Goal: Task Accomplishment & Management: Use online tool/utility

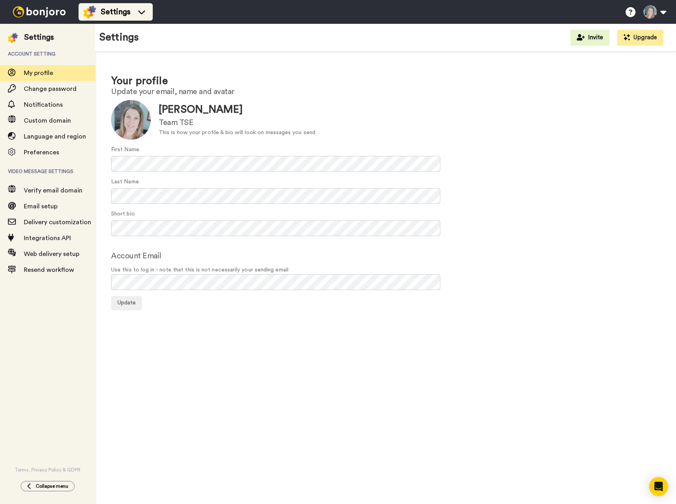
drag, startPoint x: 97, startPoint y: 11, endPoint x: 96, endPoint y: 17, distance: 6.8
click at [97, 11] on div "Settings" at bounding box center [115, 12] width 65 height 13
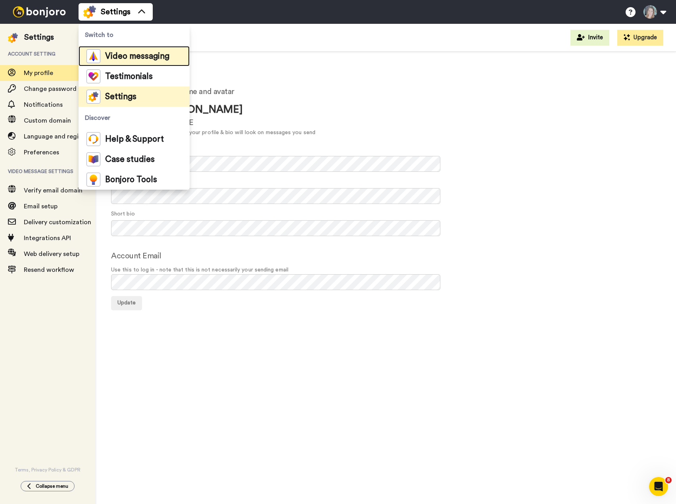
click at [111, 55] on span "Video messaging" at bounding box center [137, 56] width 64 height 8
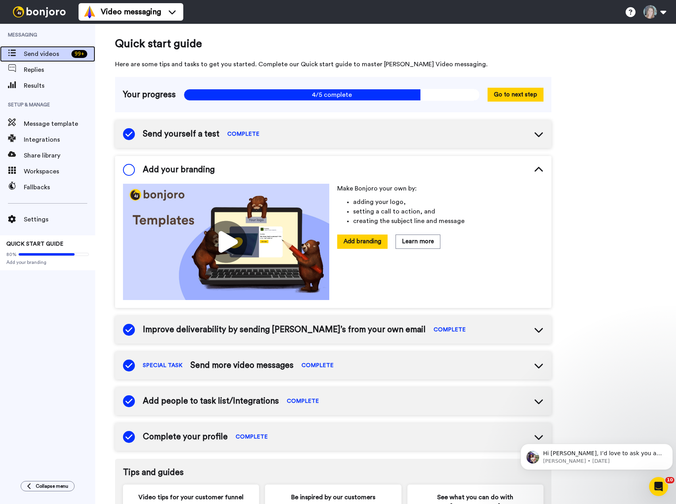
click at [31, 57] on span "Send videos" at bounding box center [46, 54] width 44 height 10
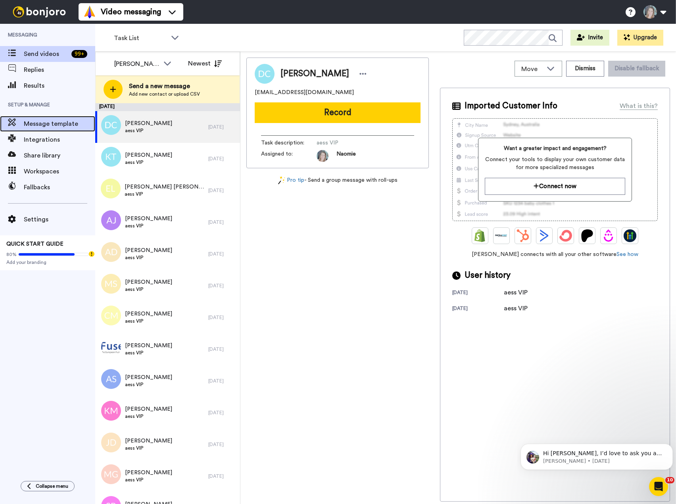
click at [33, 125] on span "Message template" at bounding box center [59, 124] width 71 height 10
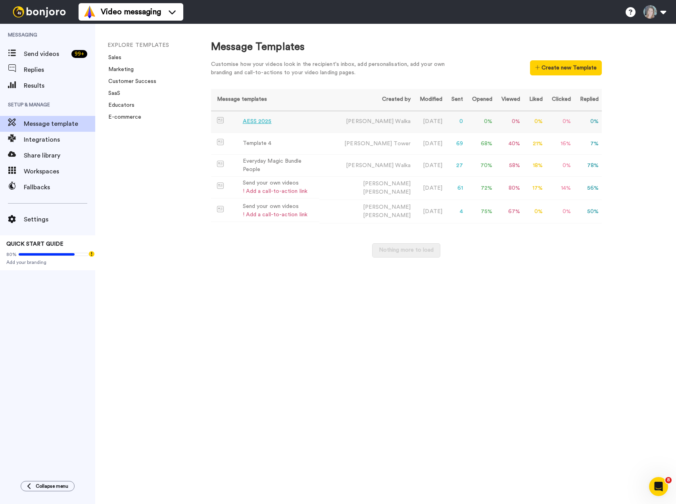
click at [267, 122] on div "AESS 2025" at bounding box center [257, 121] width 29 height 8
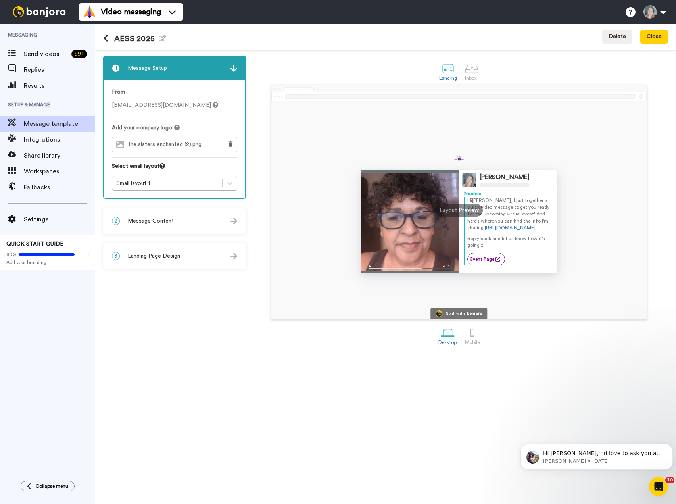
click at [168, 220] on span "Message Content" at bounding box center [151, 221] width 46 height 8
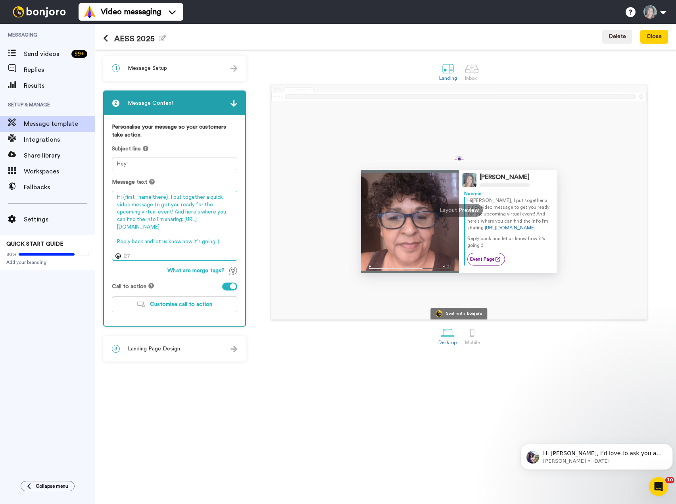
drag, startPoint x: 117, startPoint y: 197, endPoint x: 222, endPoint y: 250, distance: 118.1
click at [222, 250] on textarea "Hi {first_name|there}, I put together a quick video message to get you ready fo…" at bounding box center [174, 225] width 125 height 69
